Goal: Information Seeking & Learning: Learn about a topic

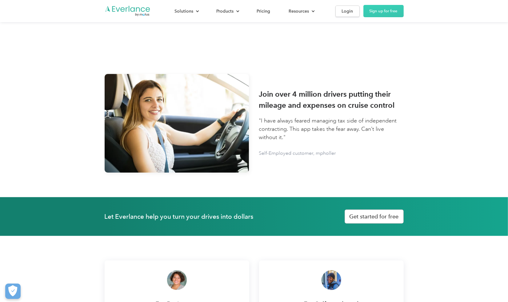
click at [124, 4] on div "Solutions For companies Easy vehicle reimbursements For self-employed Maximize …" at bounding box center [254, 11] width 299 height 22
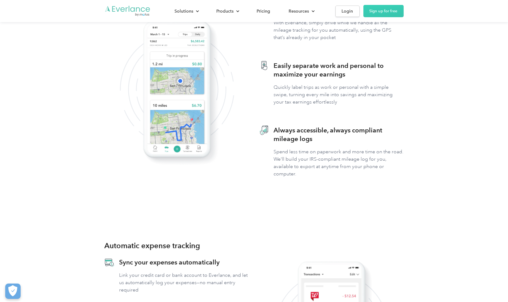
click at [124, 9] on img "Go to homepage" at bounding box center [128, 11] width 46 height 12
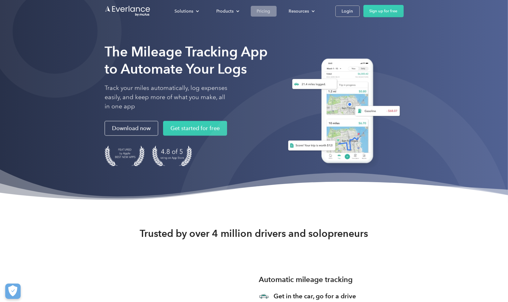
click at [262, 10] on div "Pricing" at bounding box center [264, 11] width 14 height 8
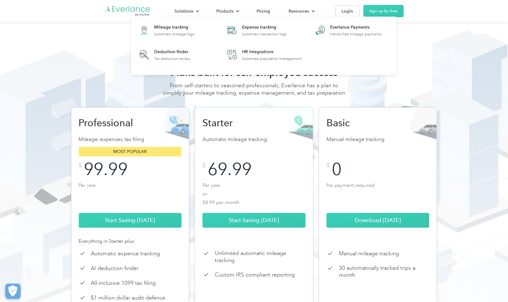
click at [135, 12] on img "Go to homepage" at bounding box center [128, 11] width 46 height 12
